Goal: Information Seeking & Learning: Learn about a topic

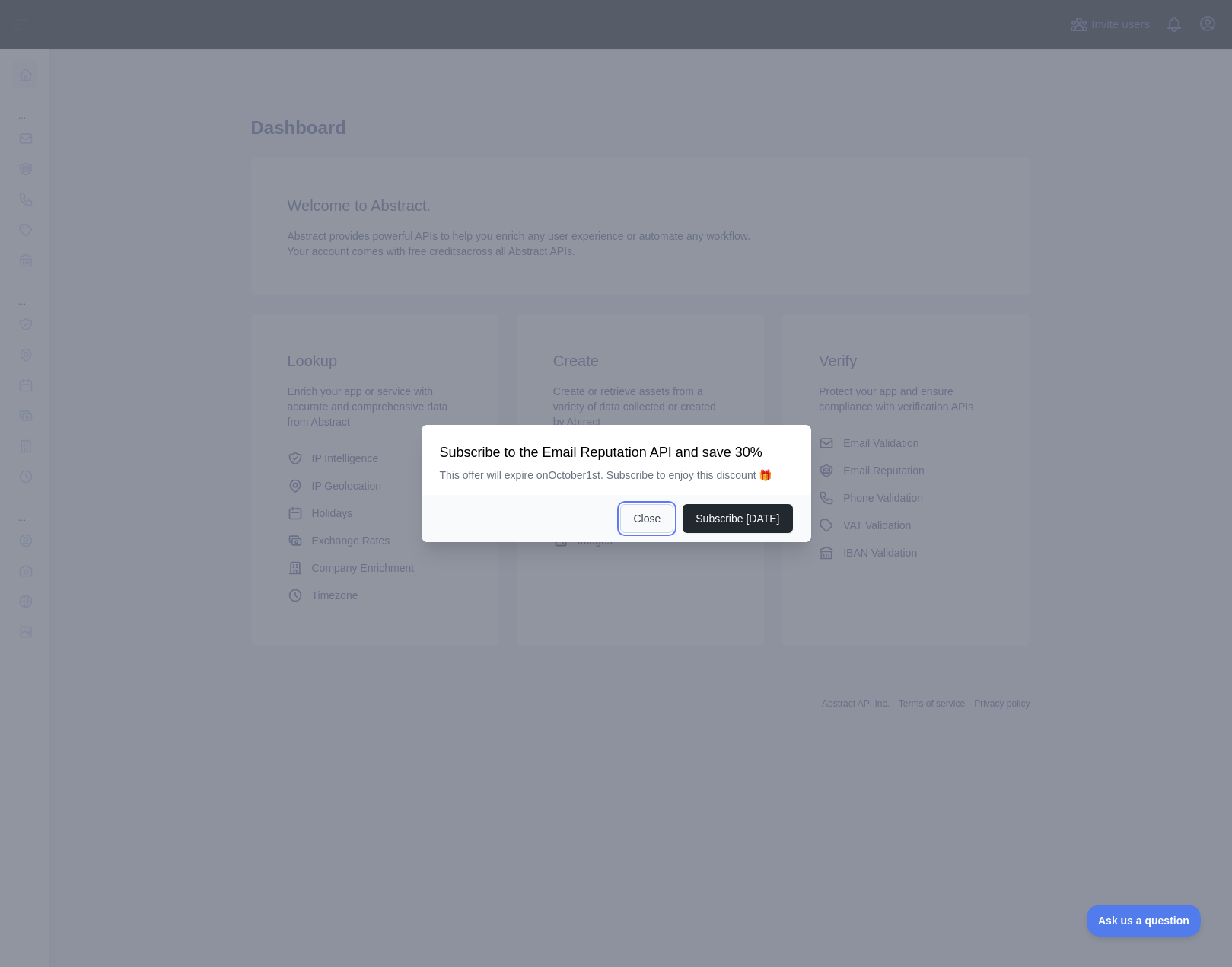
click at [637, 527] on button "Close" at bounding box center [647, 519] width 53 height 29
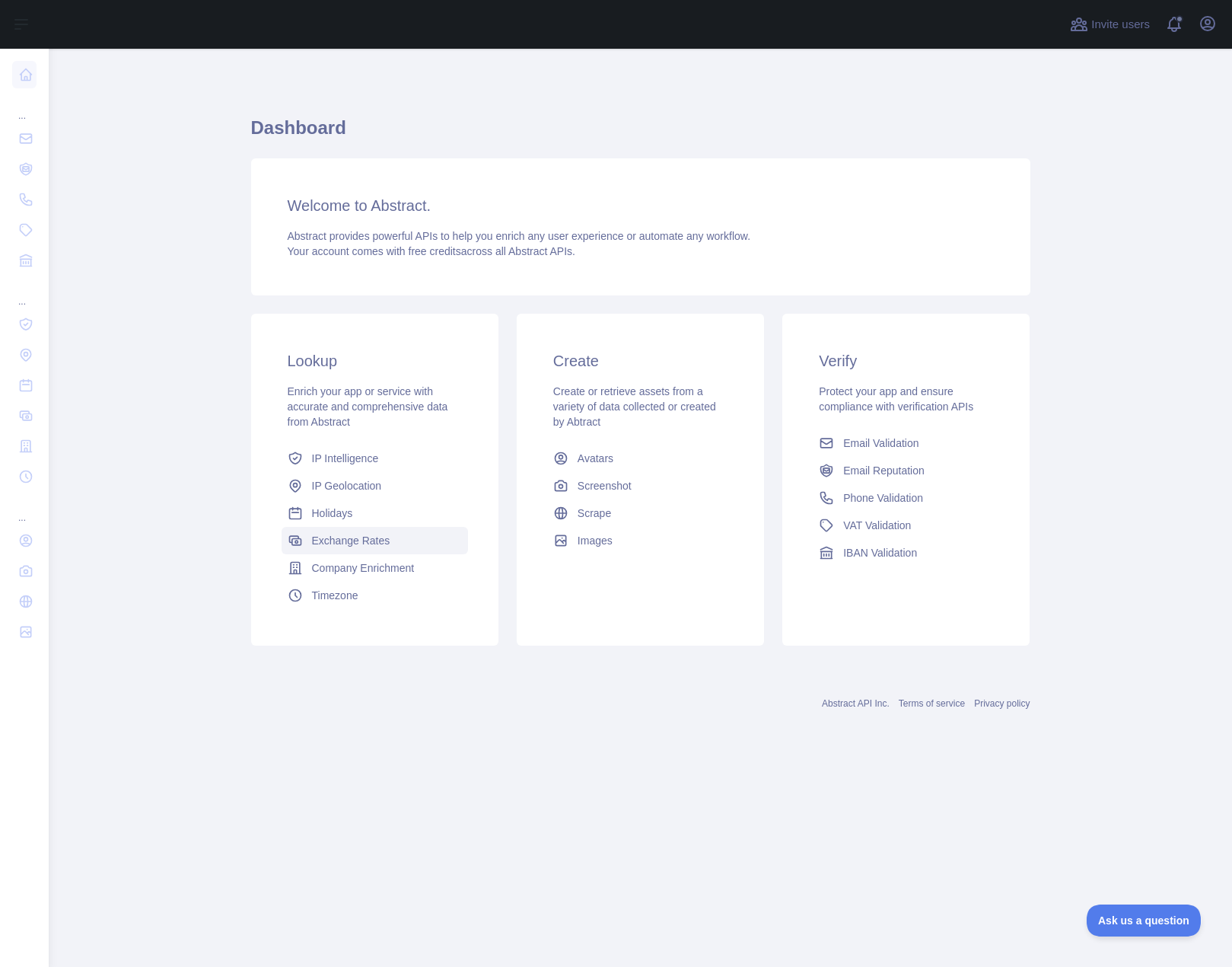
click at [335, 544] on span "Exchange Rates" at bounding box center [351, 541] width 79 height 16
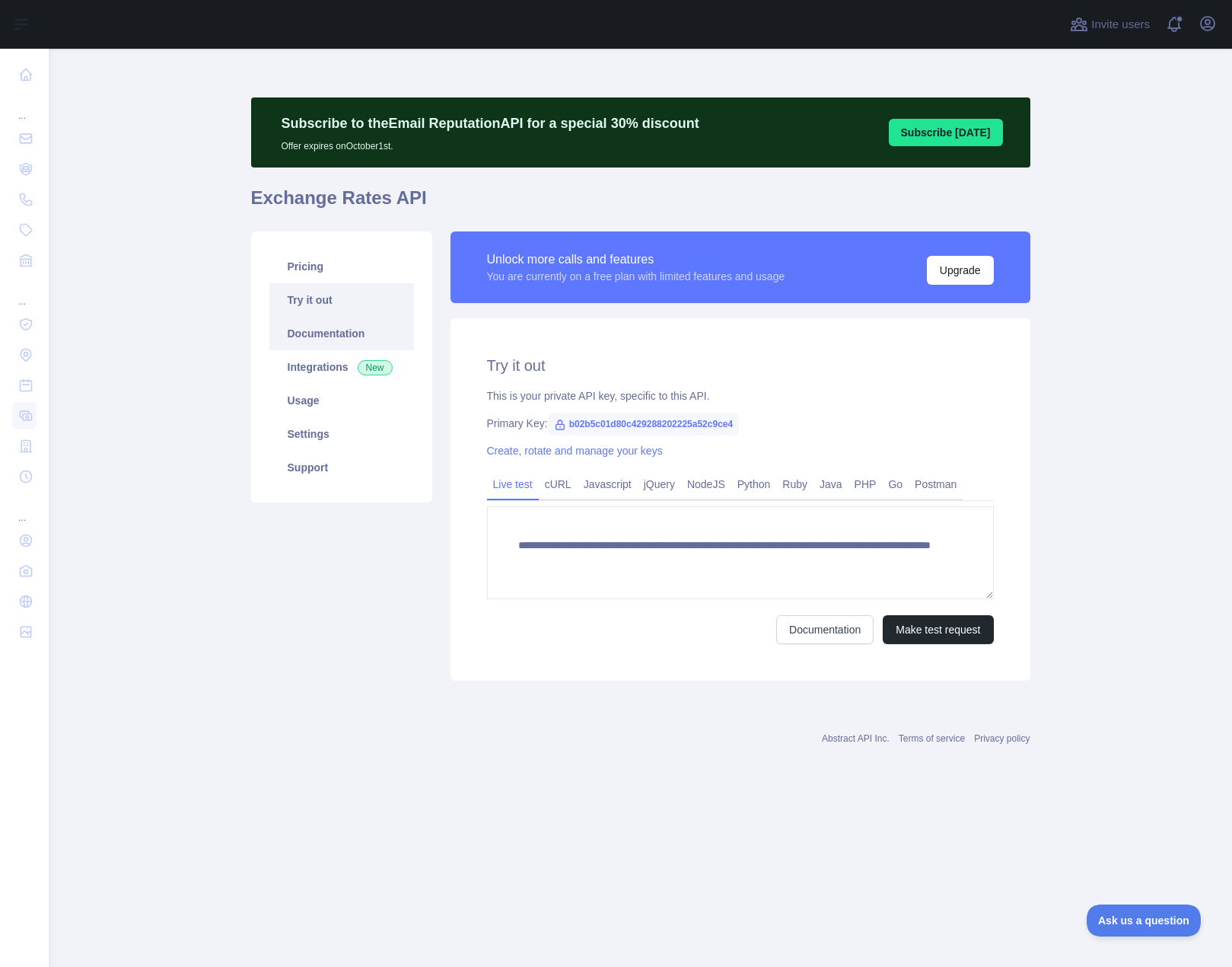
click at [311, 338] on link "Documentation" at bounding box center [342, 333] width 145 height 34
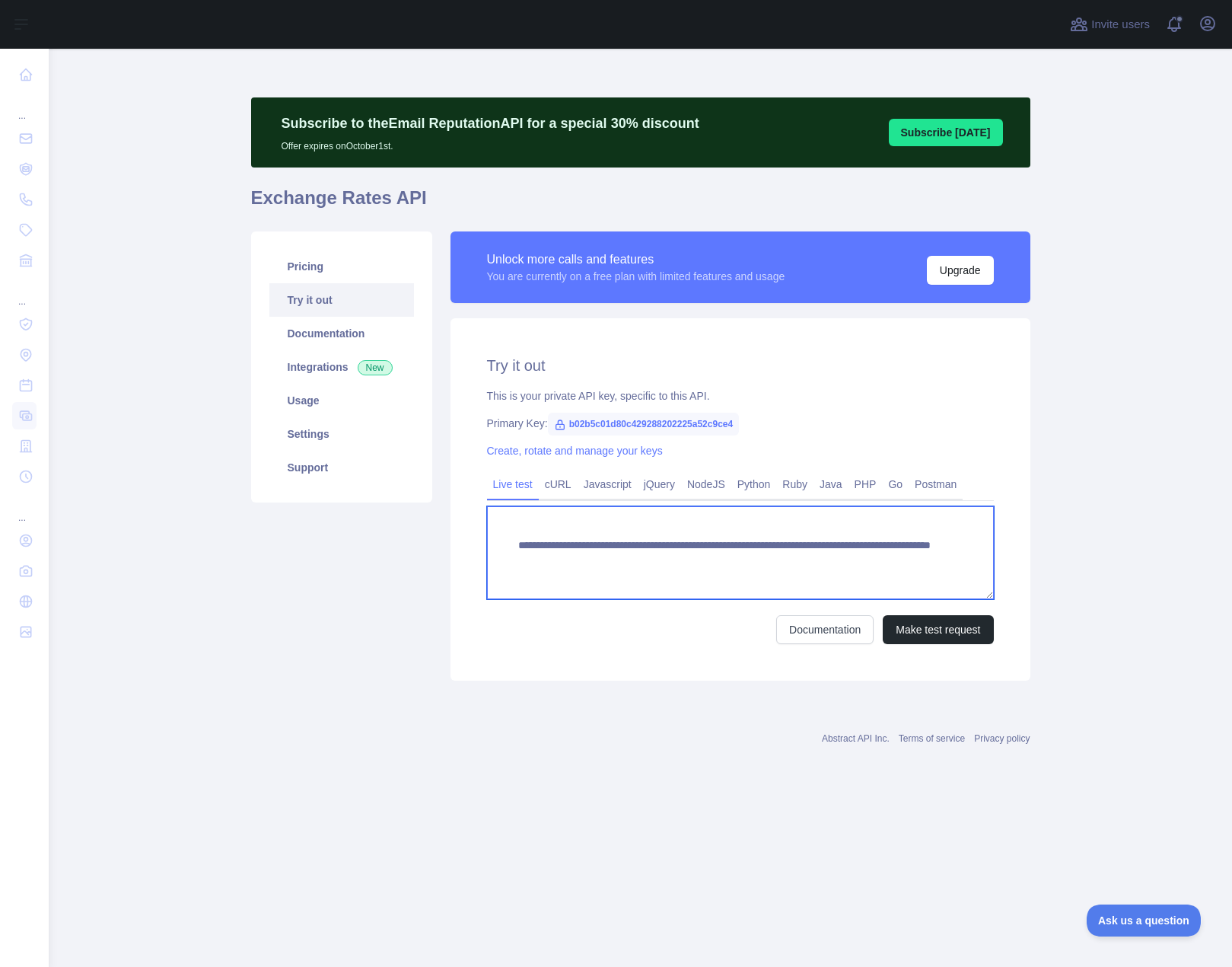
click at [624, 564] on textarea "**********" at bounding box center [741, 553] width 507 height 93
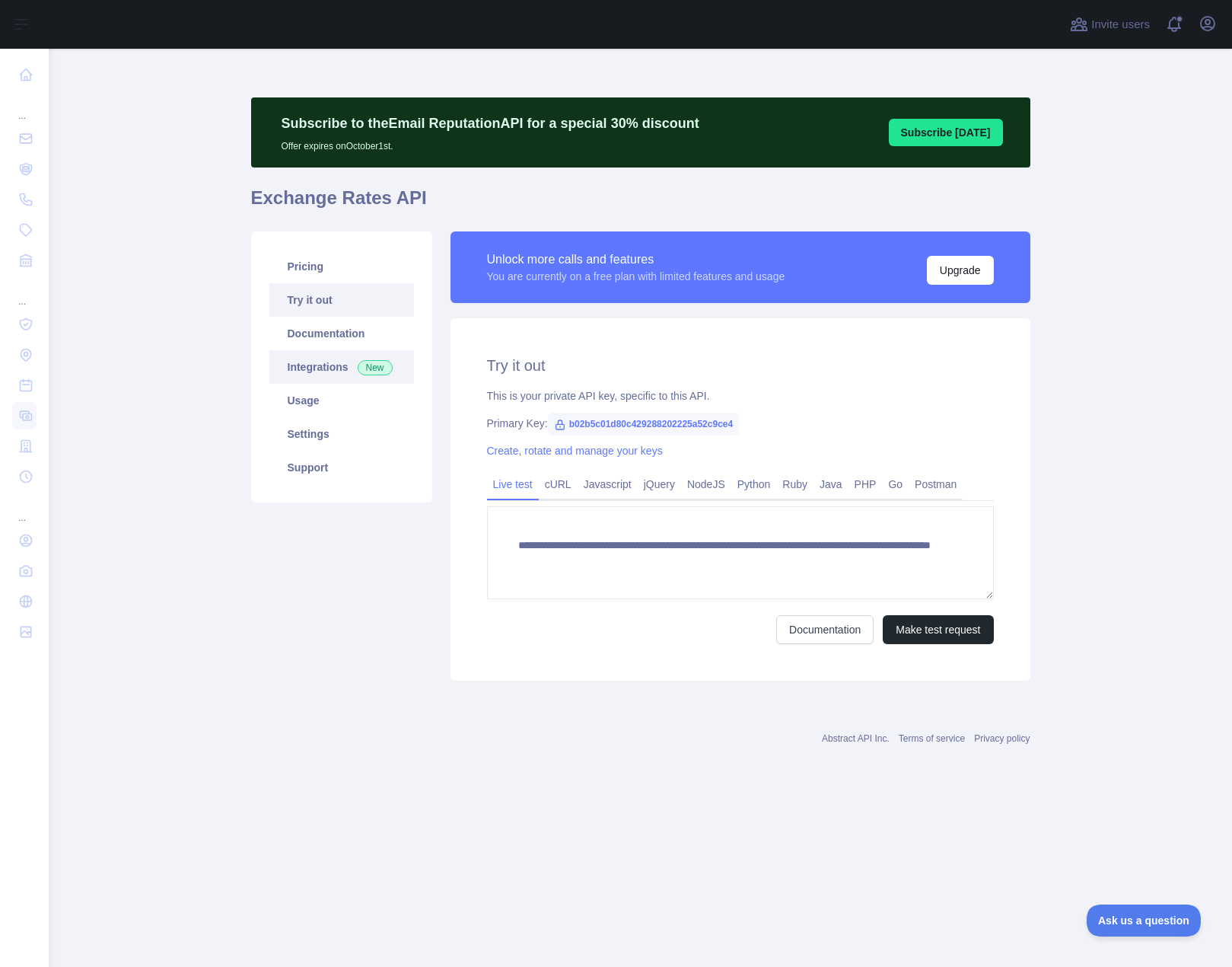
click at [331, 373] on link "Integrations New" at bounding box center [342, 367] width 145 height 34
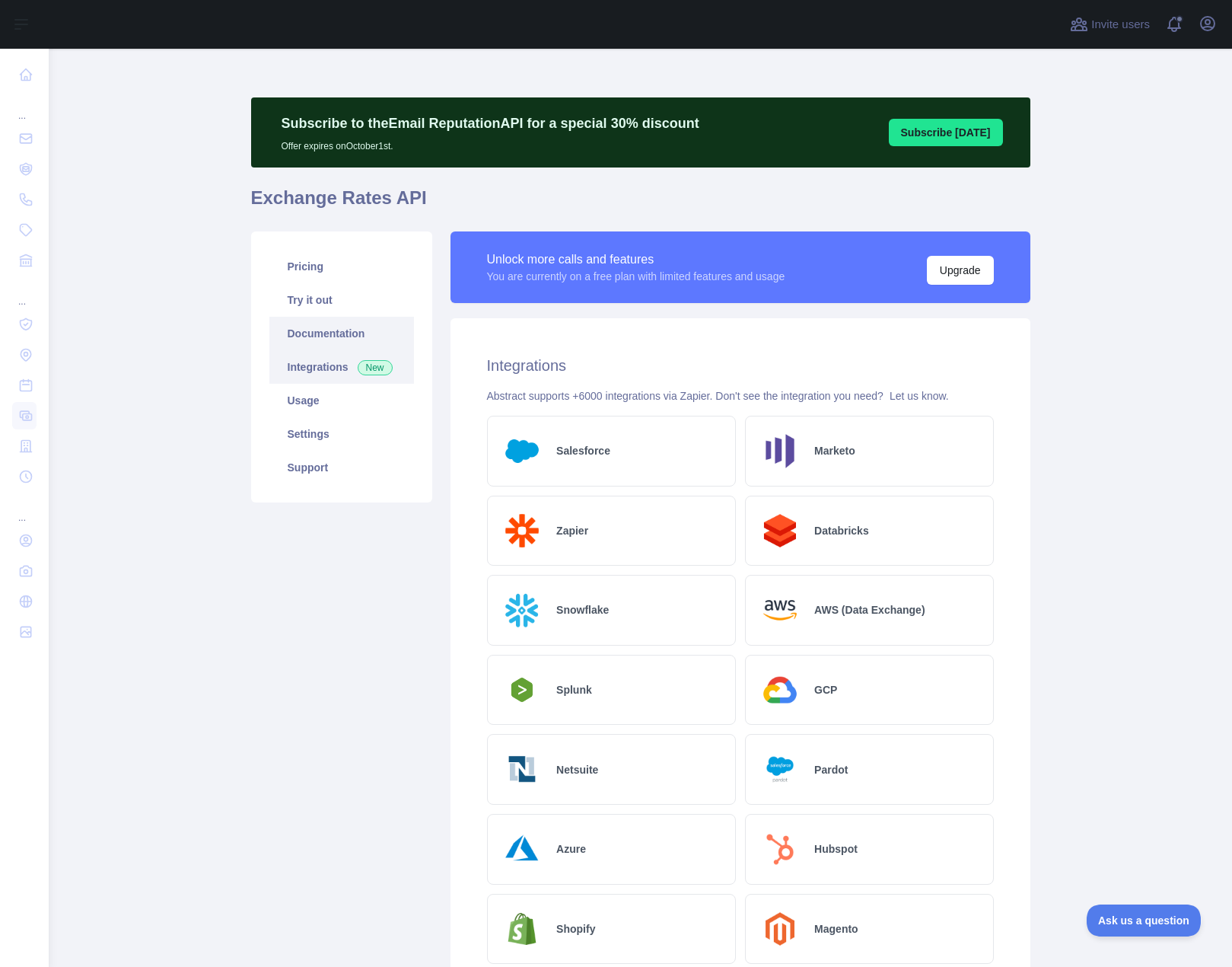
click at [327, 340] on link "Documentation" at bounding box center [342, 333] width 145 height 34
